Goal: Task Accomplishment & Management: Use online tool/utility

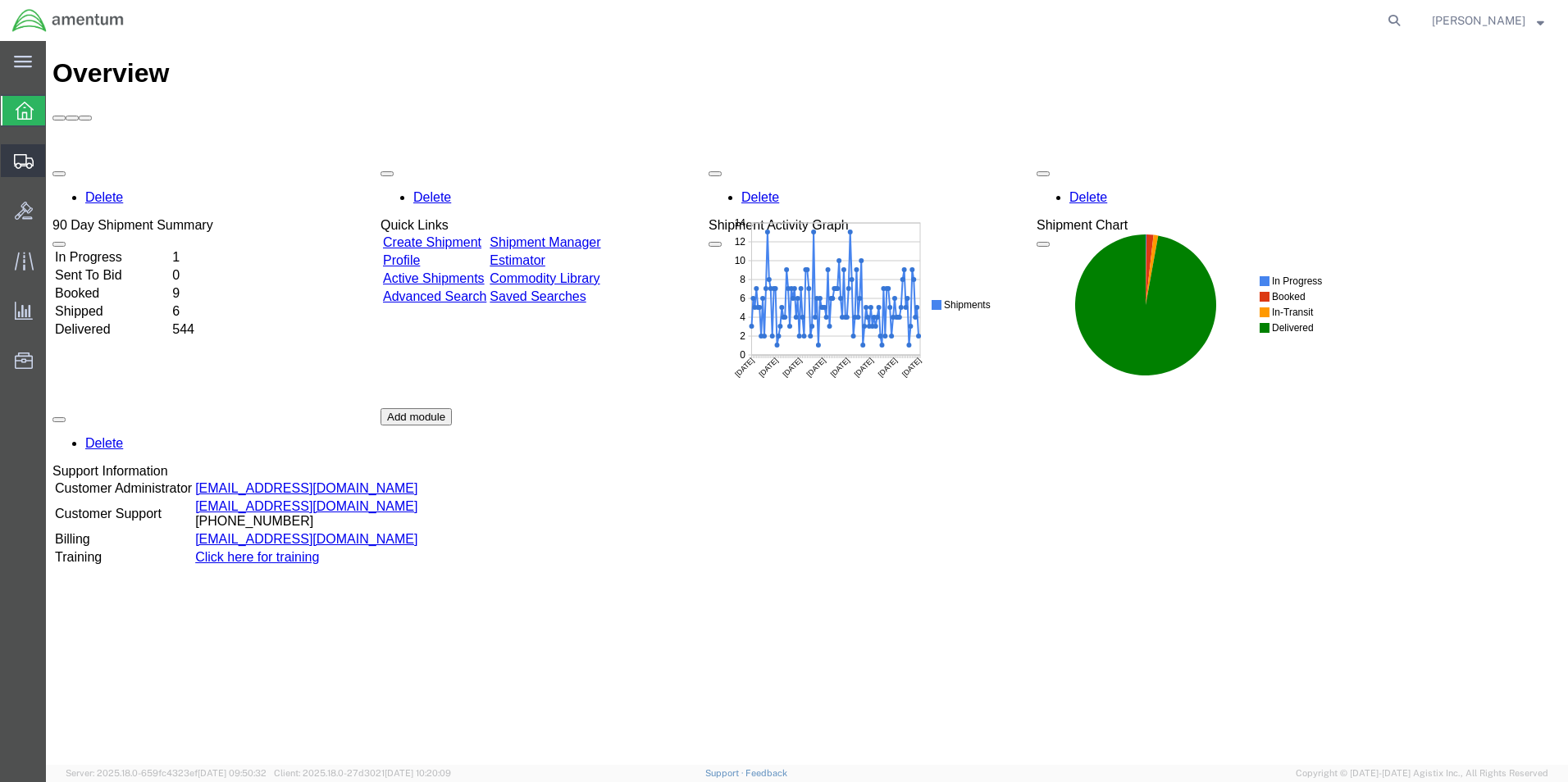
click at [0, 0] on span "Shipment Manager" at bounding box center [0, 0] width 0 height 0
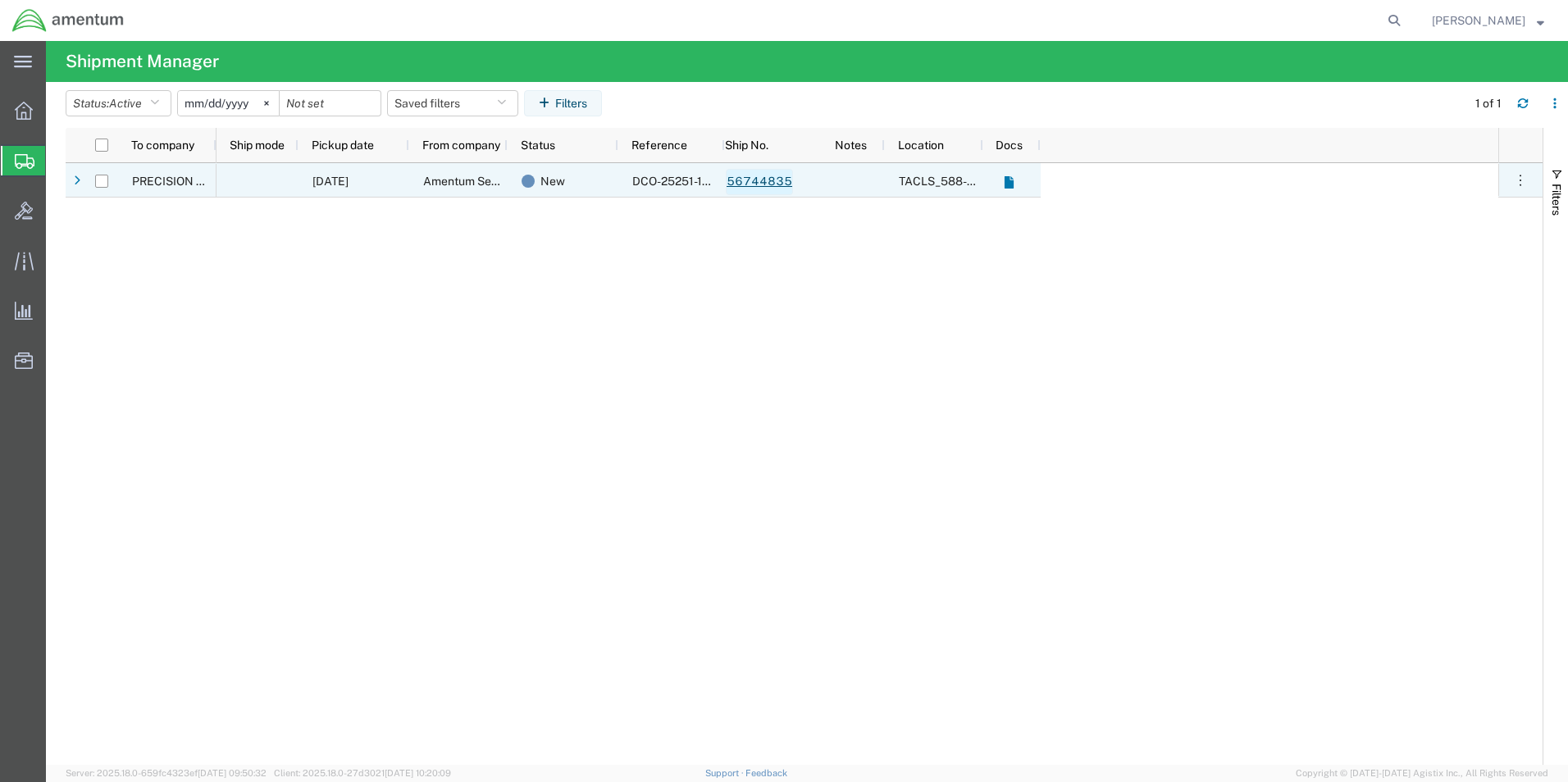
click at [759, 182] on link "56744835" at bounding box center [759, 181] width 67 height 26
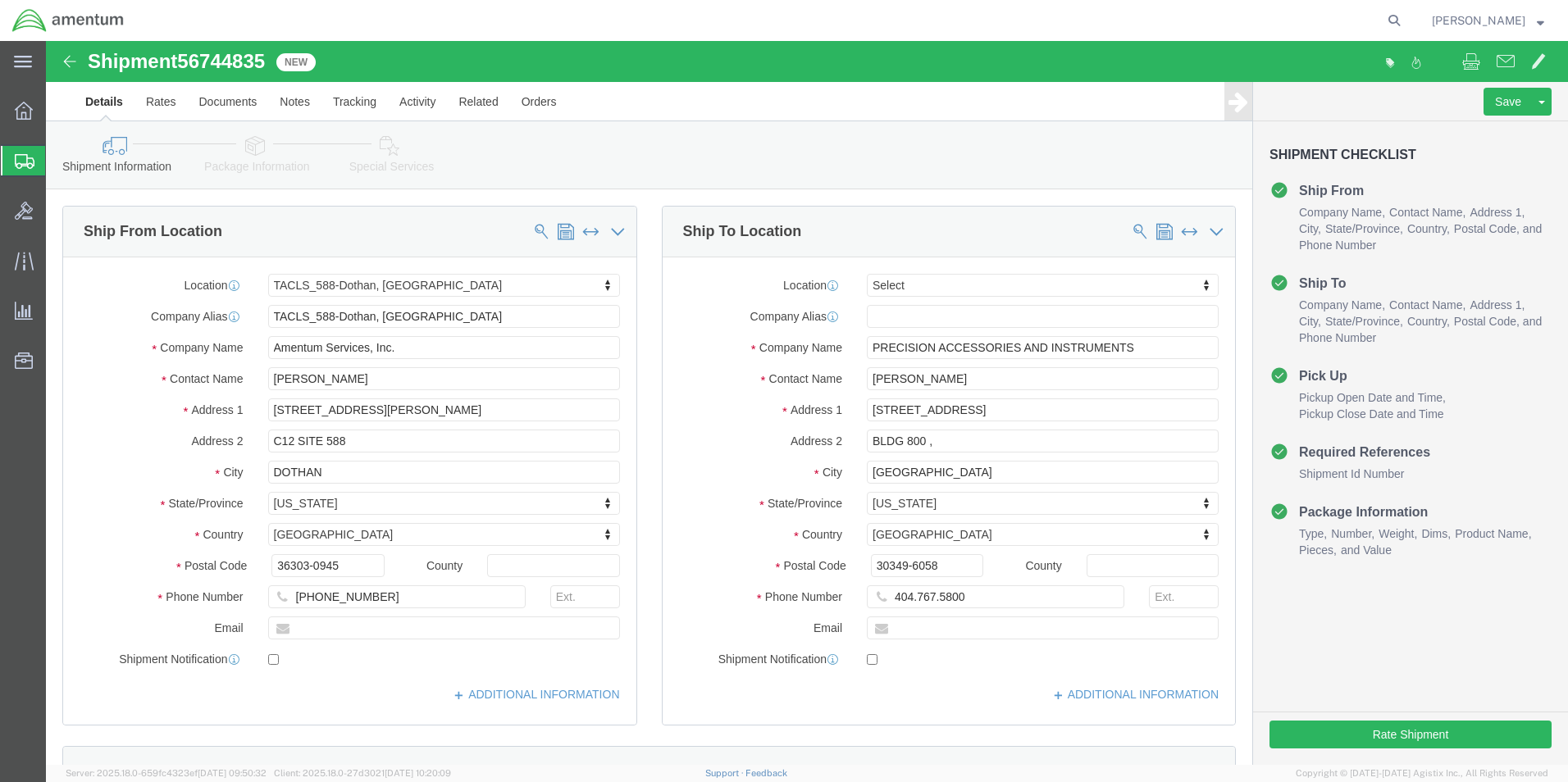
select select "42706"
select select
click input "404.767.5800"
type input "[PHONE_NUMBER]"
click button "Rate Shipment"
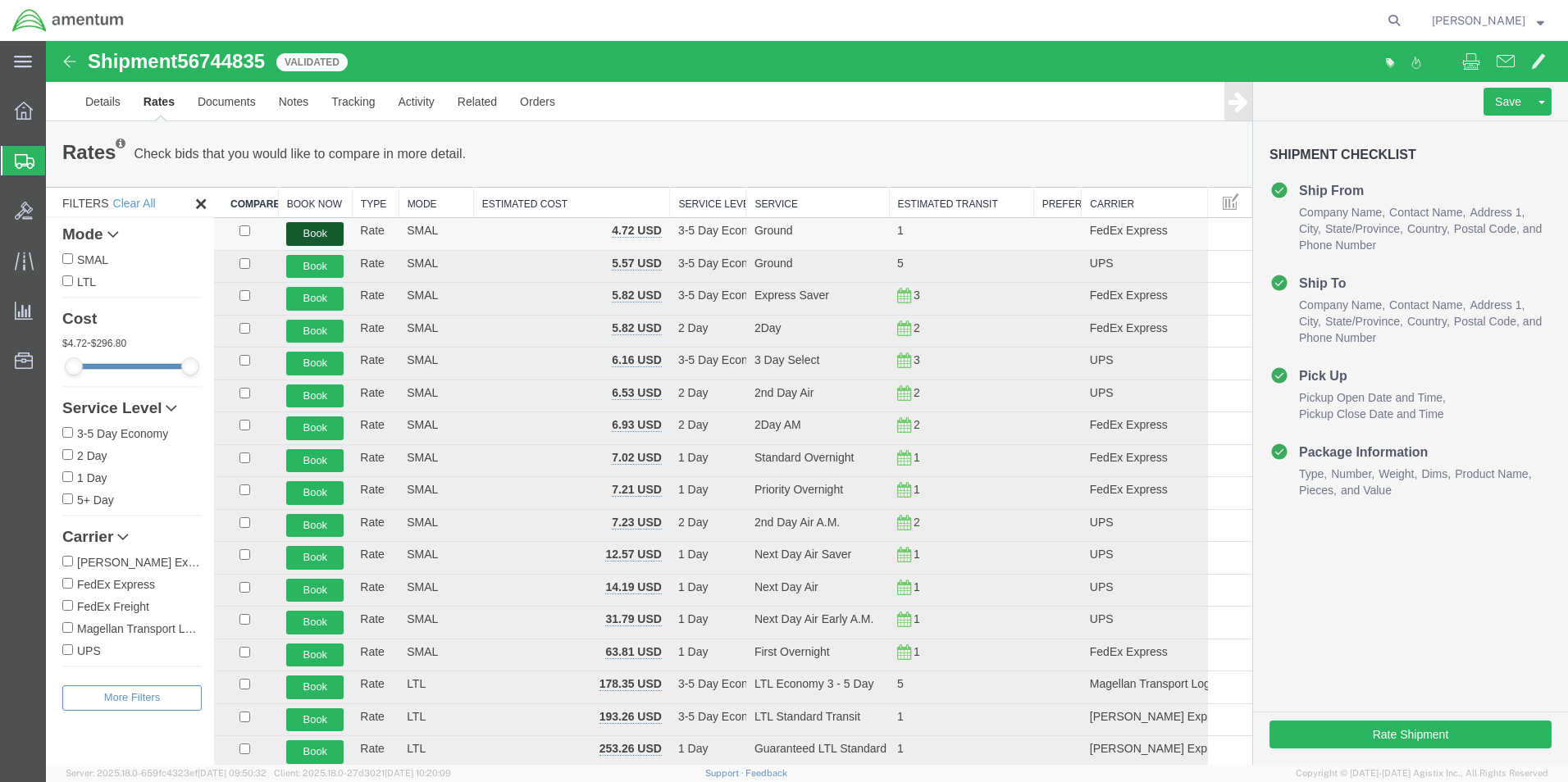
click at [325, 230] on button "Book" at bounding box center [315, 234] width 57 height 24
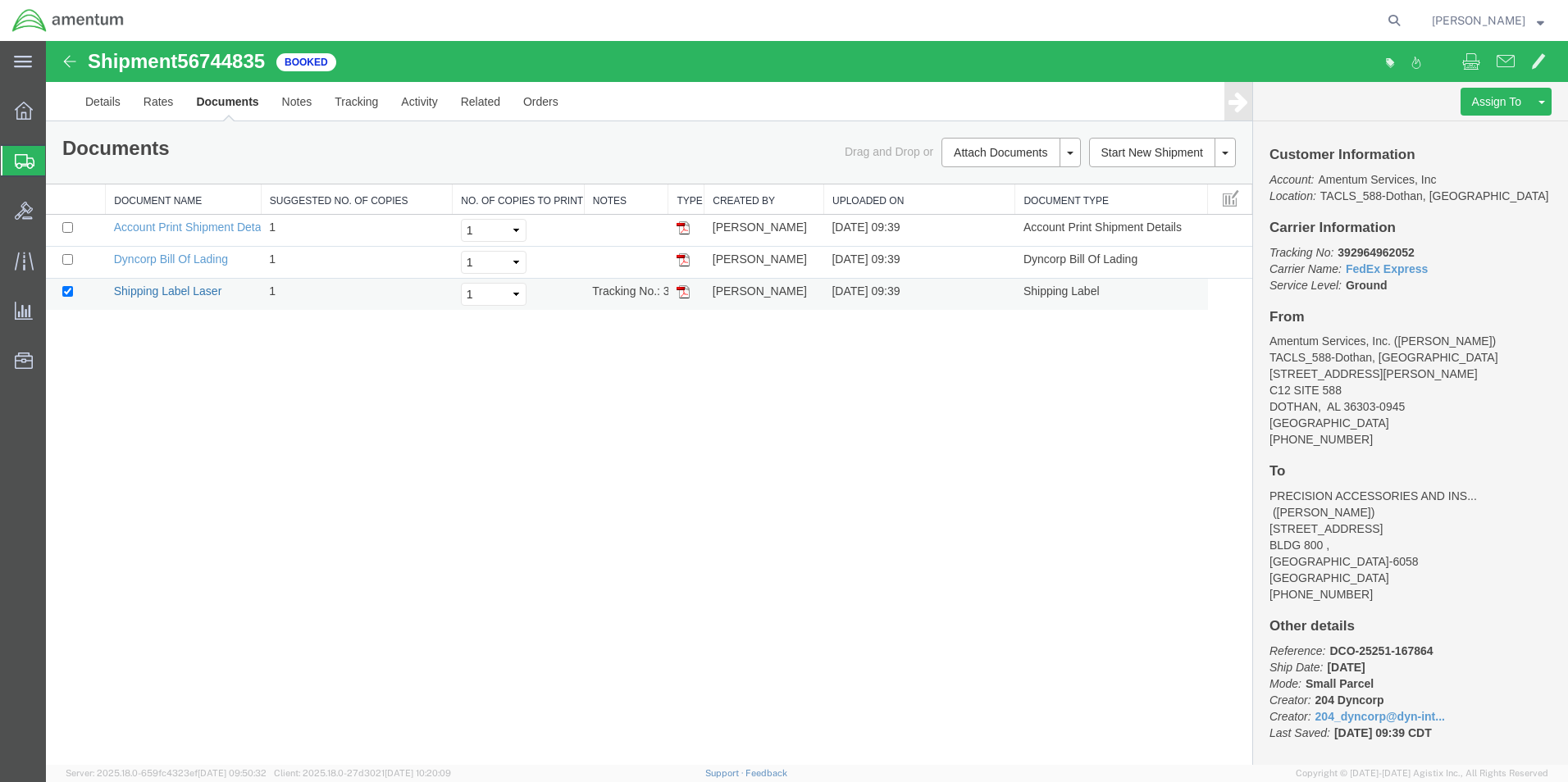
click at [171, 288] on link "Shipping Label Laser" at bounding box center [167, 290] width 108 height 13
click at [0, 0] on span "Shipment Manager" at bounding box center [0, 0] width 0 height 0
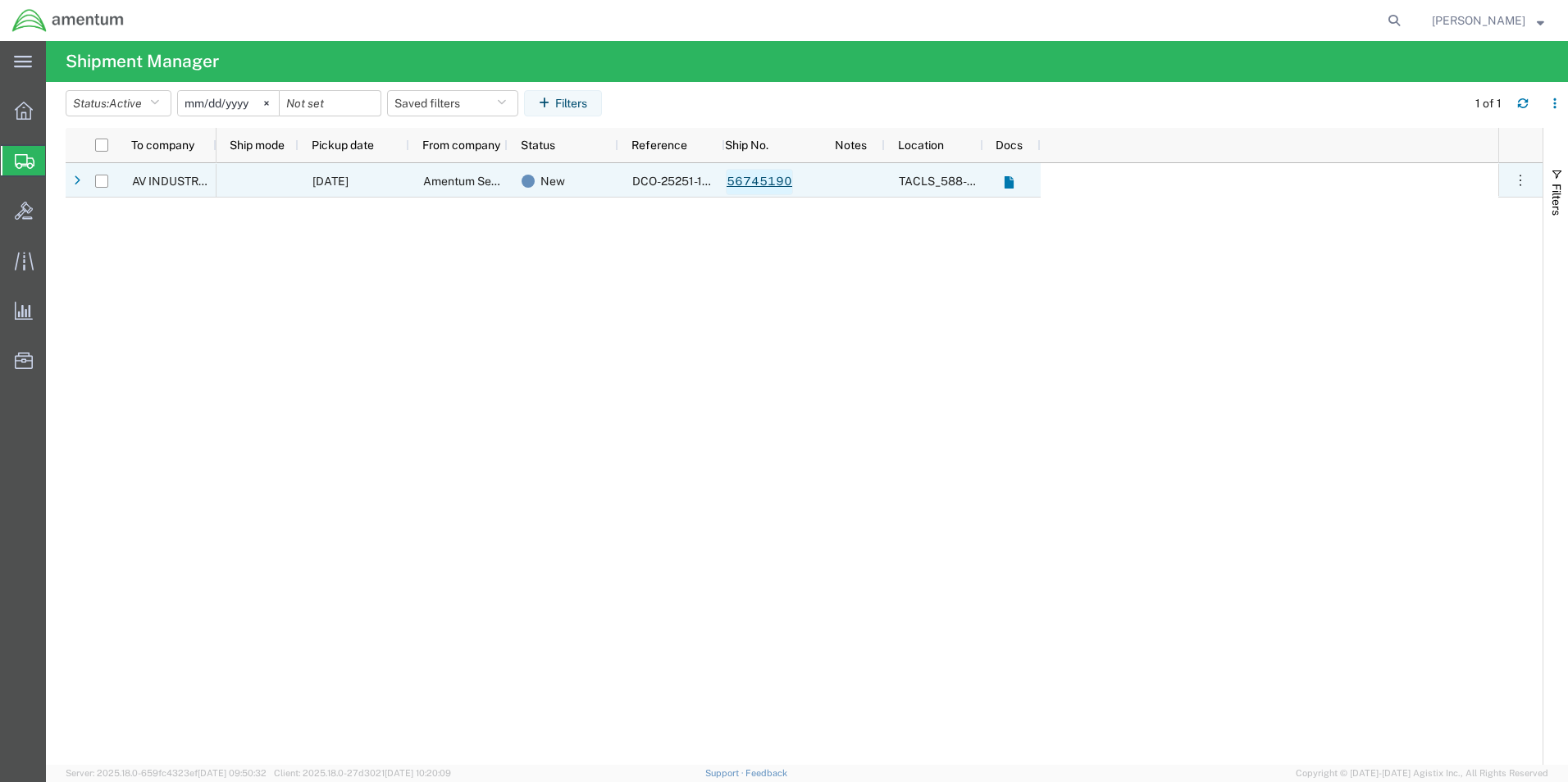
click at [747, 183] on link "56745190" at bounding box center [759, 181] width 67 height 26
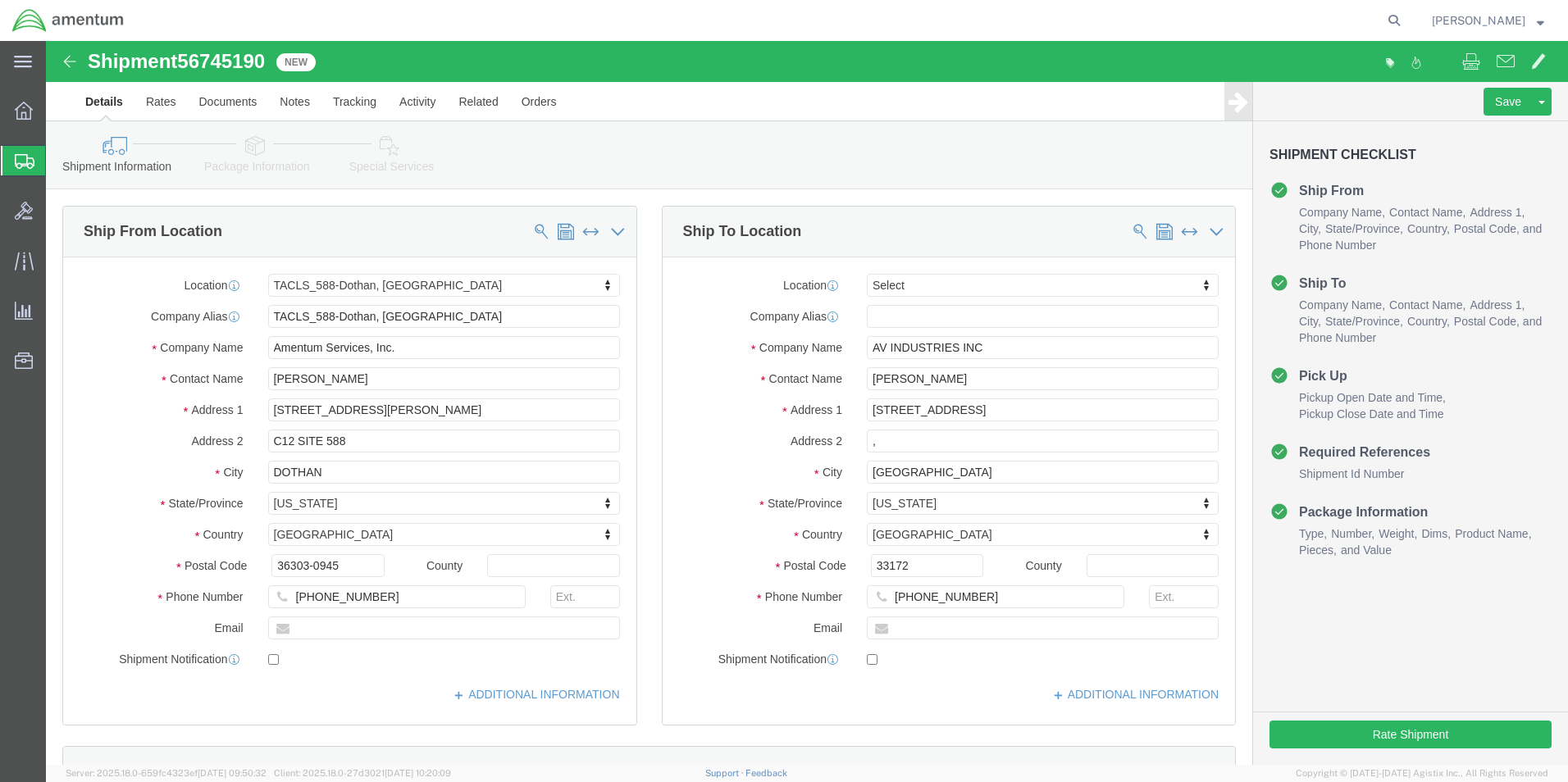
select select "42706"
select select
click button "Rate Shipment"
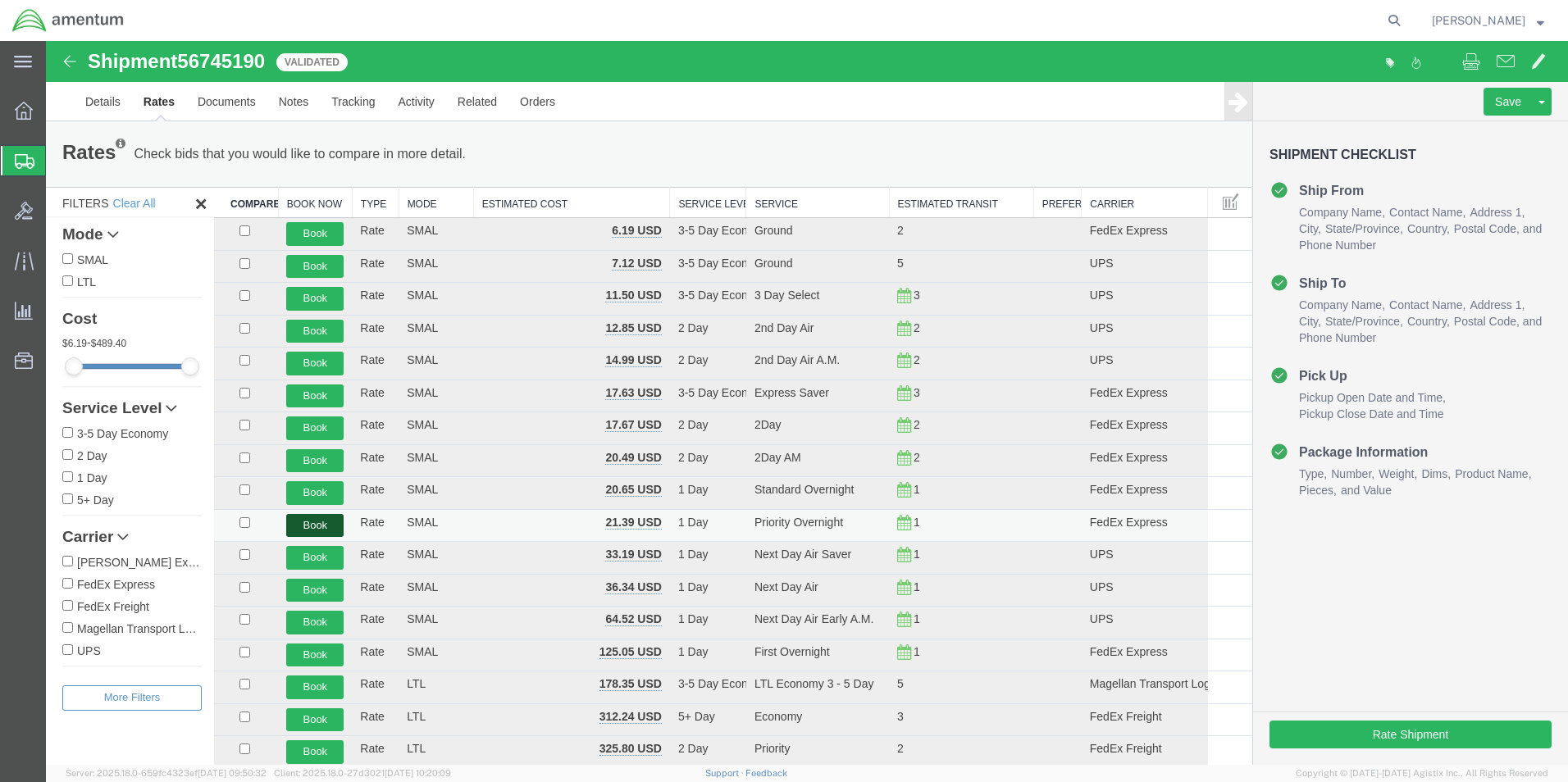
click at [312, 520] on button "Book" at bounding box center [315, 526] width 57 height 24
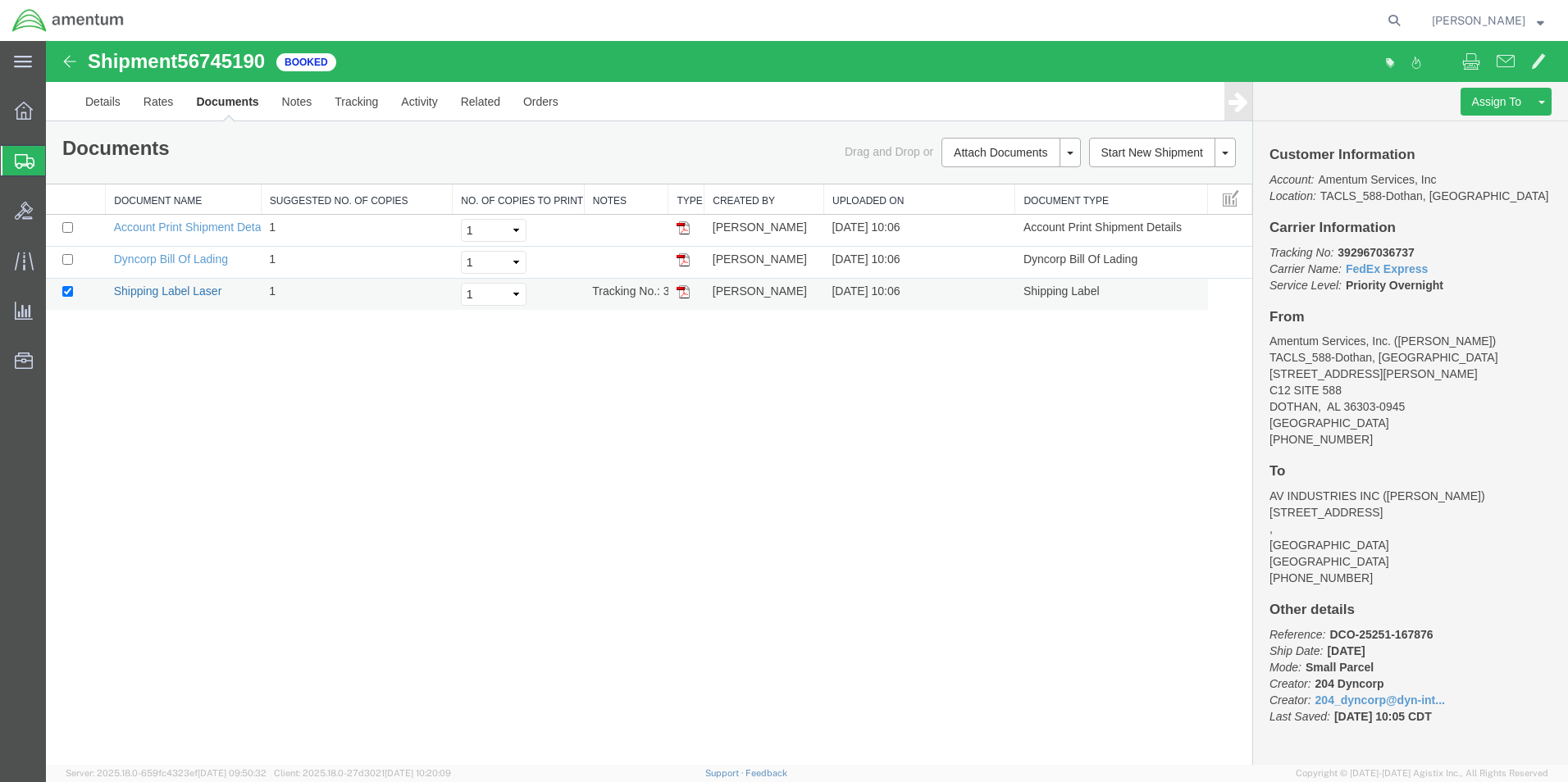
click at [198, 286] on link "Shipping Label Laser" at bounding box center [167, 290] width 108 height 13
